Goal: Find specific page/section: Find specific page/section

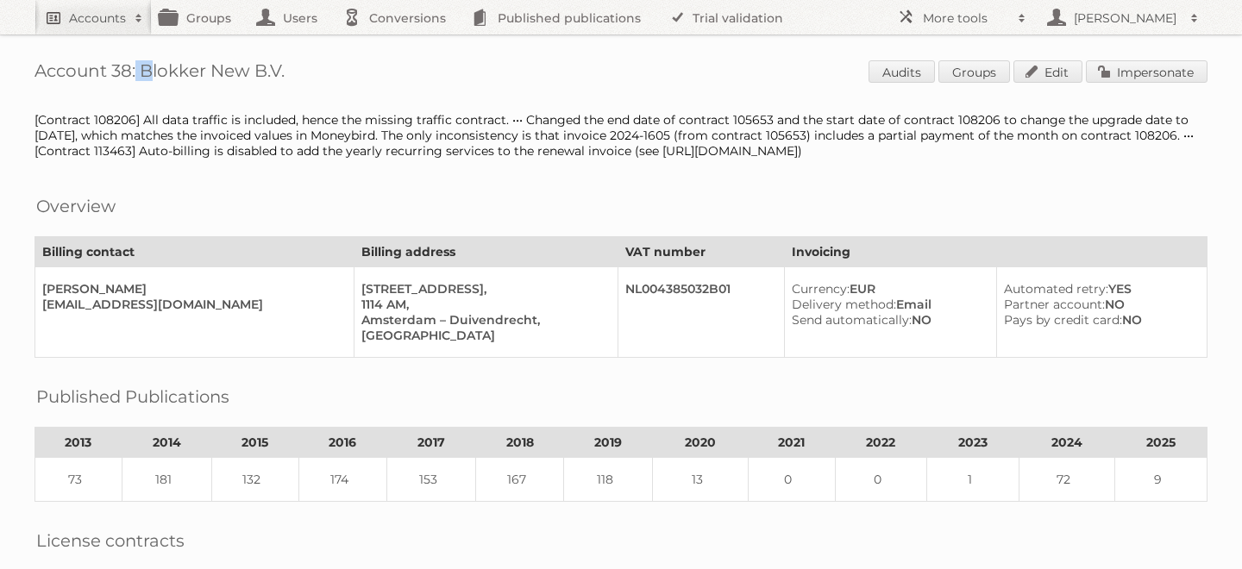
click at [85, 12] on h2 "Accounts" at bounding box center [97, 17] width 57 height 17
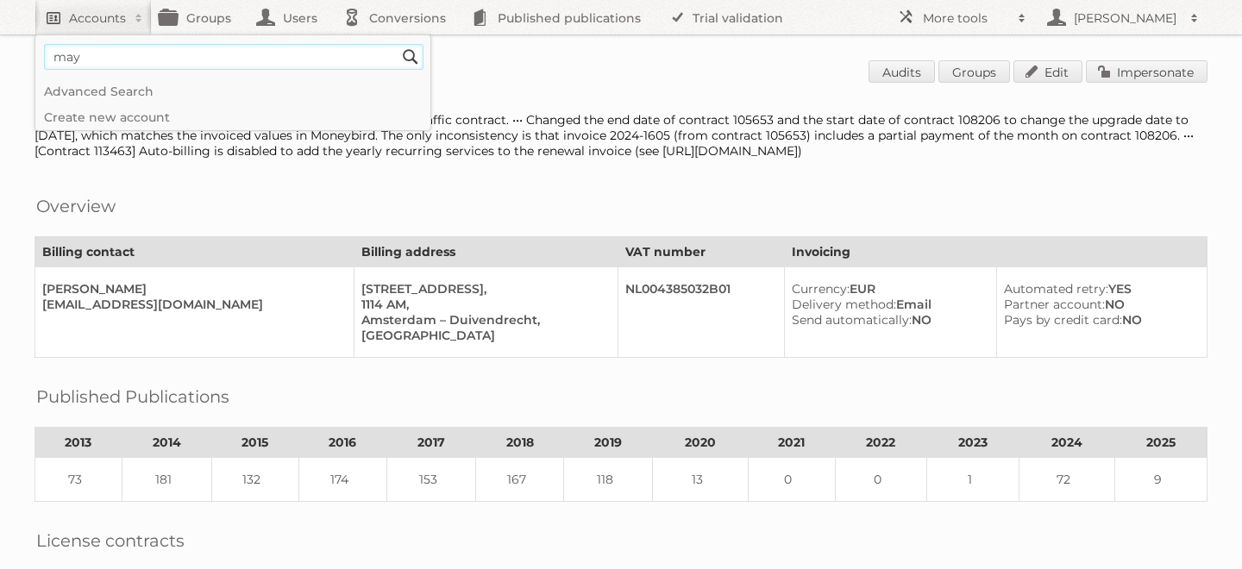
type input"] "may's zona"
click at [398, 44] on input "Search" at bounding box center [411, 57] width 26 height 26
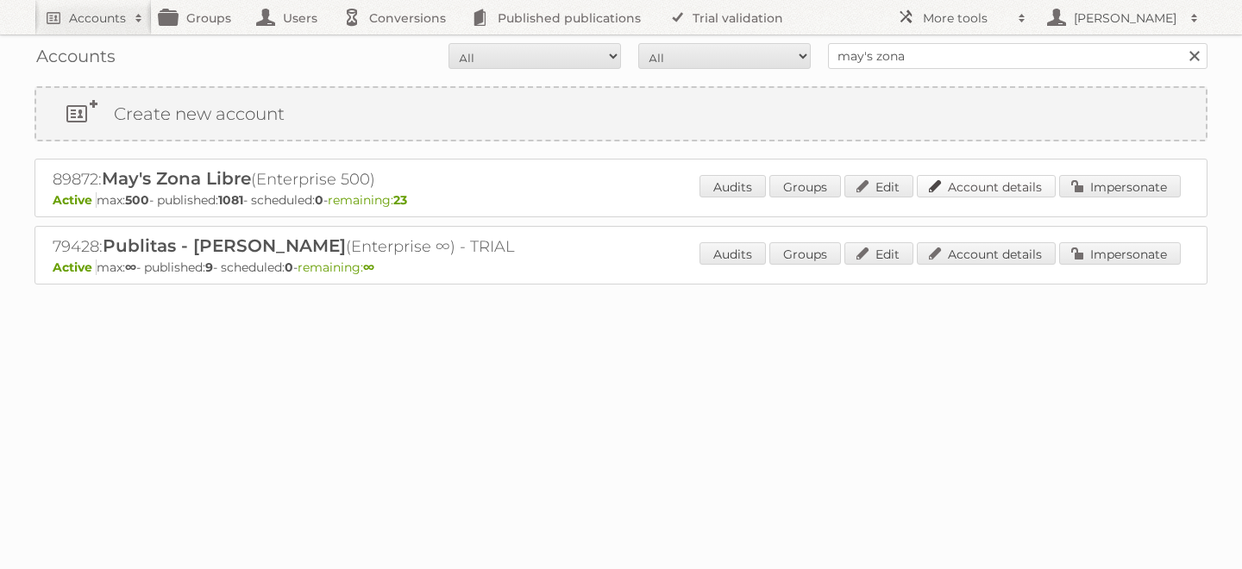
click at [1007, 178] on link "Account details" at bounding box center [986, 186] width 139 height 22
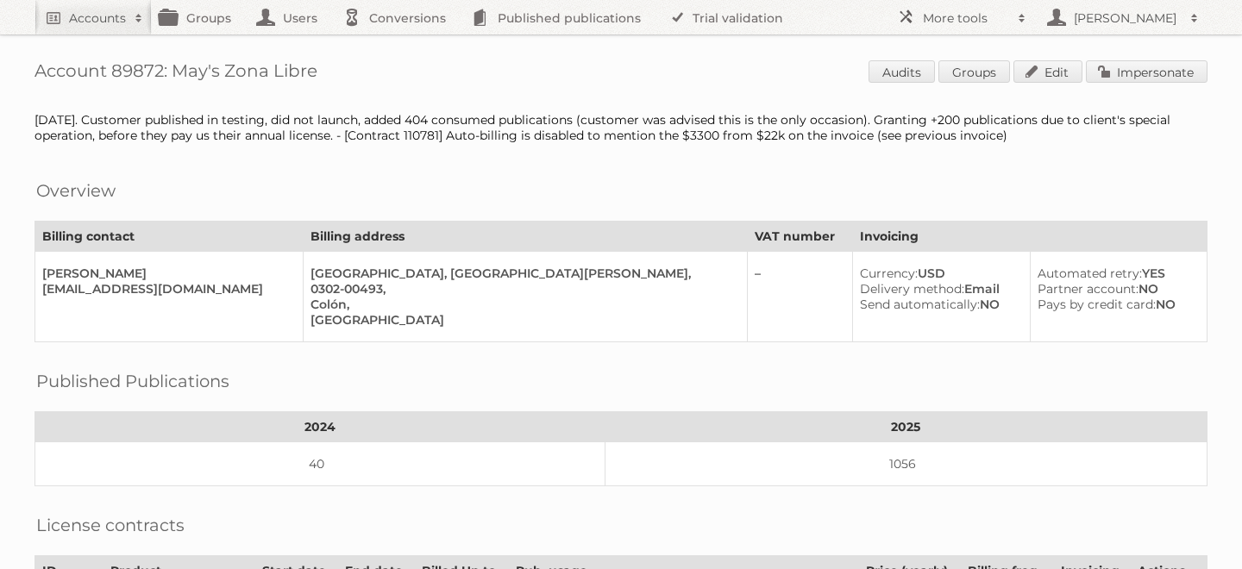
click at [681, 73] on h1 "Account 89872: May's Zona Libre Audits Groups Edit Impersonate" at bounding box center [621, 73] width 1173 height 26
